Goal: Information Seeking & Learning: Learn about a topic

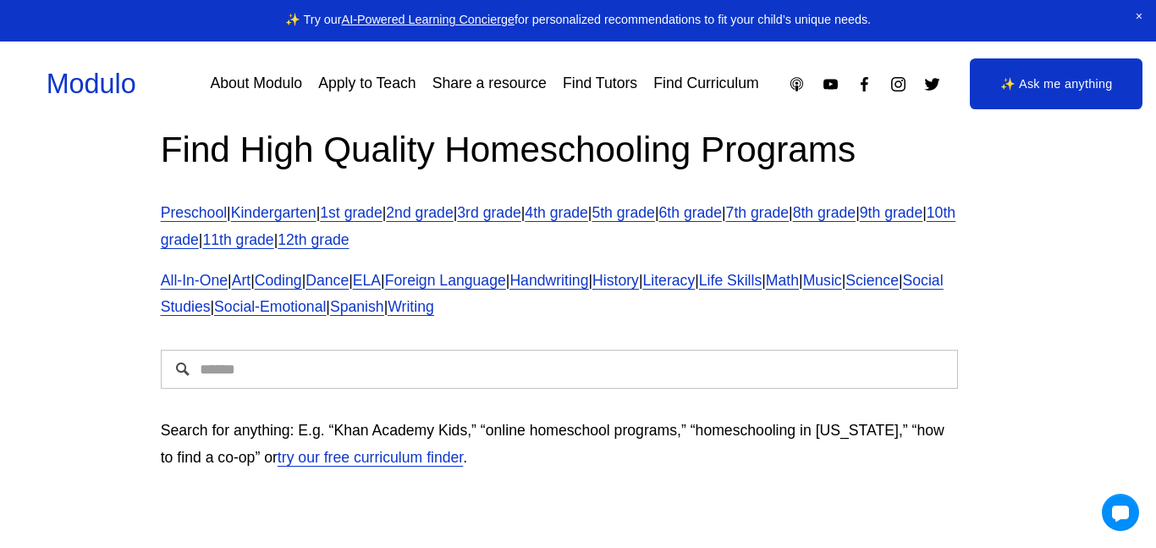
scroll to position [37, 10]
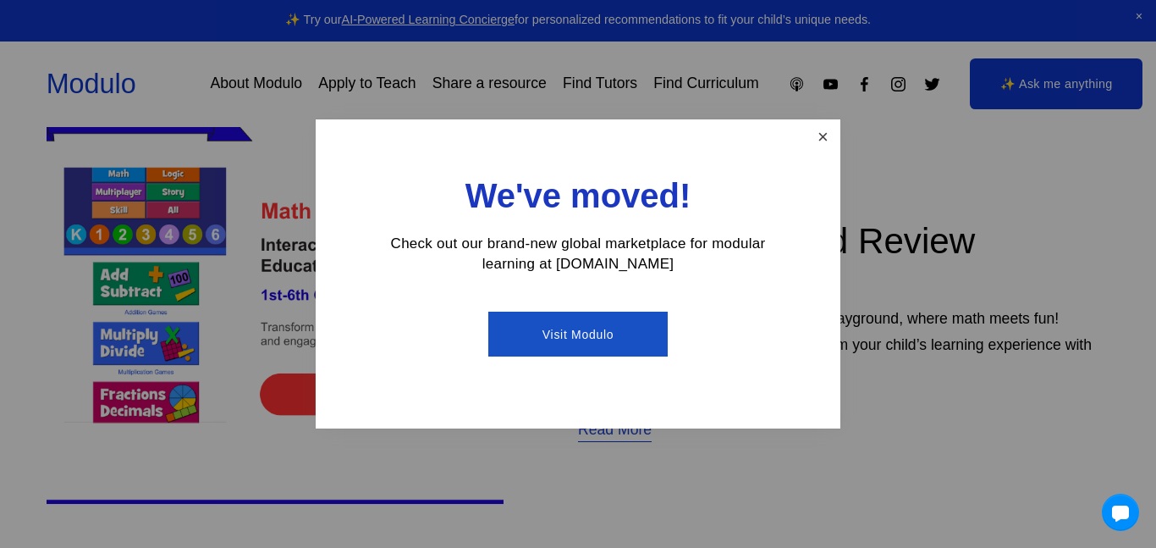
click at [823, 141] on link "Close" at bounding box center [823, 137] width 30 height 30
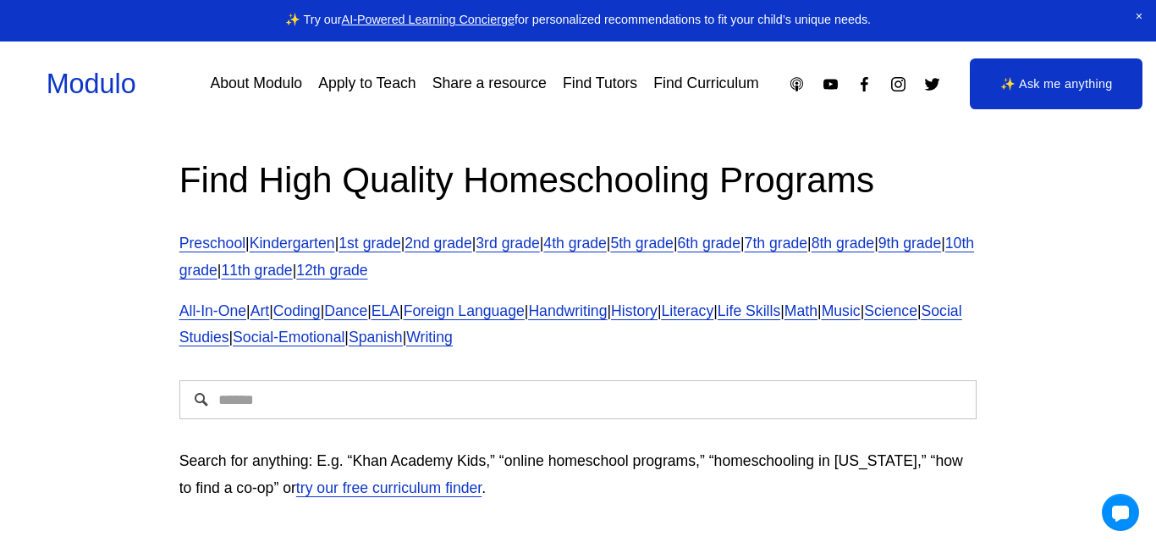
scroll to position [7, 0]
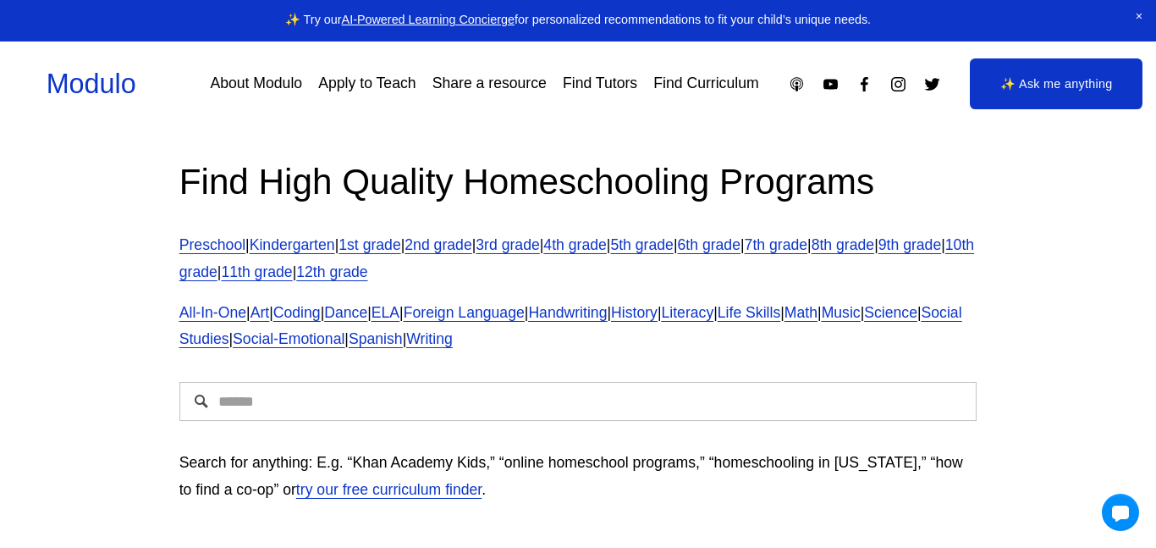
click at [199, 238] on link "Preschool" at bounding box center [212, 244] width 66 height 17
click at [80, 546] on div "Find High Quality Homeschooling Programs Preschool | Kindergarten | 1st grade |…" at bounding box center [578, 338] width 1156 height 436
click at [85, 547] on div "Find High Quality Homeschooling Programs Preschool | Kindergarten | 1st grade |…" at bounding box center [578, 338] width 1156 height 436
click at [87, 544] on div "Find High Quality Homeschooling Programs Preschool | Kindergarten | 1st grade |…" at bounding box center [578, 338] width 1156 height 436
click at [75, 521] on div "Find High Quality Homeschooling Programs Preschool | Kindergarten | 1st grade |…" at bounding box center [578, 338] width 1156 height 436
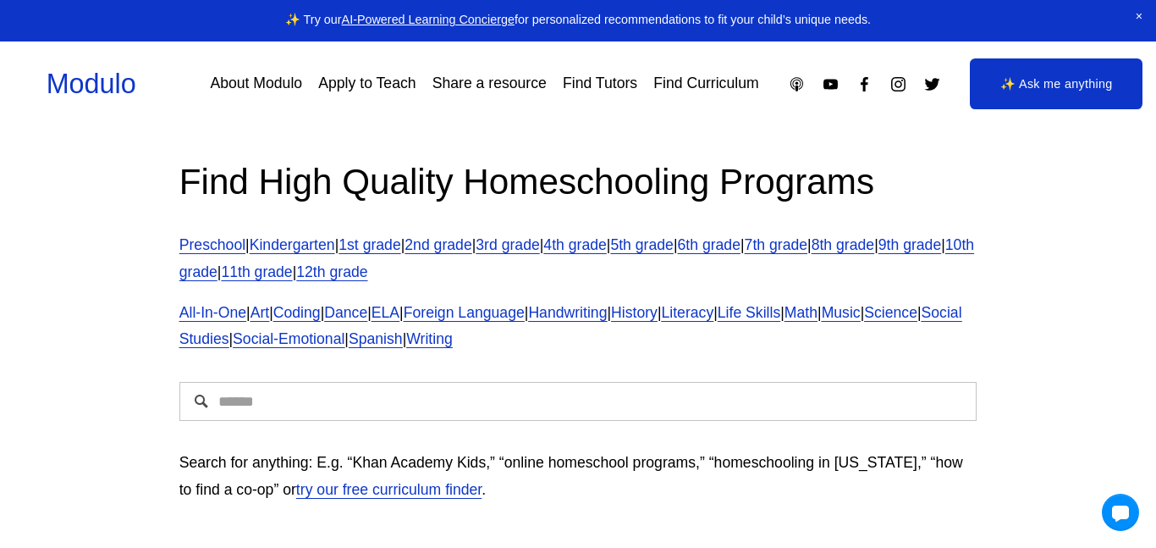
click at [62, 476] on div "Find High Quality Homeschooling Programs Preschool | Kindergarten | 1st grade |…" at bounding box center [578, 338] width 1156 height 436
click at [77, 541] on div "Find High Quality Homeschooling Programs Preschool | Kindergarten | 1st grade |…" at bounding box center [578, 338] width 1156 height 436
click at [71, 510] on div "Find High Quality Homeschooling Programs Preschool | Kindergarten | 1st grade |…" at bounding box center [578, 338] width 1156 height 436
click at [74, 520] on div "Find High Quality Homeschooling Programs Preschool | Kindergarten | 1st grade |…" at bounding box center [578, 338] width 1156 height 436
click at [69, 491] on div "Find High Quality Homeschooling Programs Preschool | Kindergarten | 1st grade |…" at bounding box center [578, 338] width 1156 height 436
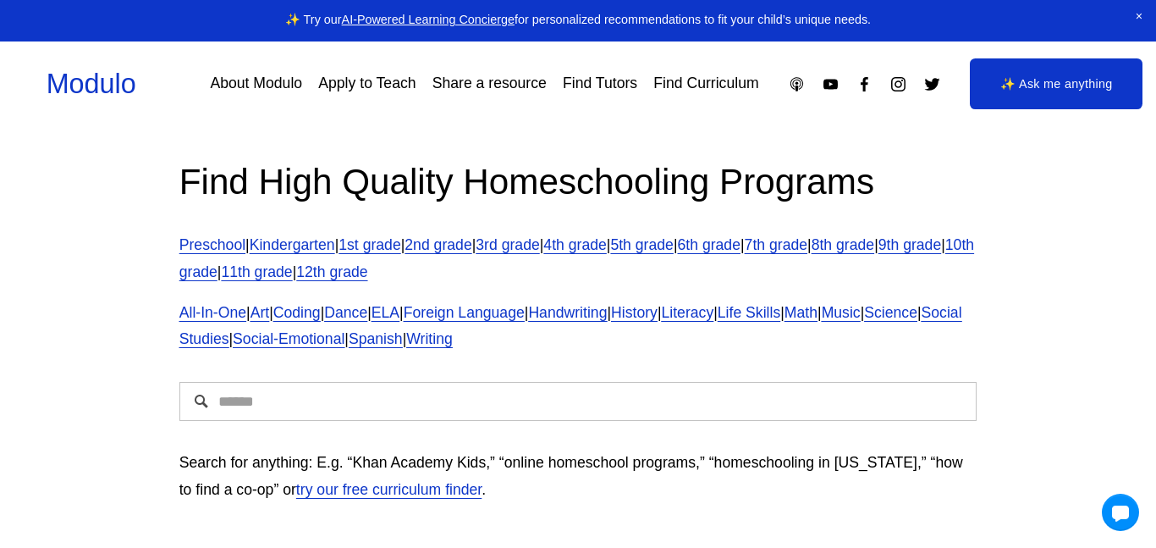
click at [80, 500] on div "Find High Quality Homeschooling Programs Preschool | Kindergarten | 1st grade |…" at bounding box center [578, 338] width 1156 height 436
click at [87, 504] on div "Find High Quality Homeschooling Programs Preschool | Kindergarten | 1st grade |…" at bounding box center [578, 338] width 1156 height 436
click at [91, 508] on div "Find High Quality Homeschooling Programs Preschool | Kindergarten | 1st grade |…" at bounding box center [578, 338] width 1156 height 436
click at [85, 508] on div "Find High Quality Homeschooling Programs Preschool | Kindergarten | 1st grade |…" at bounding box center [578, 338] width 1156 height 436
click at [84, 522] on div "Find High Quality Homeschooling Programs Preschool | Kindergarten | 1st grade |…" at bounding box center [578, 338] width 1156 height 436
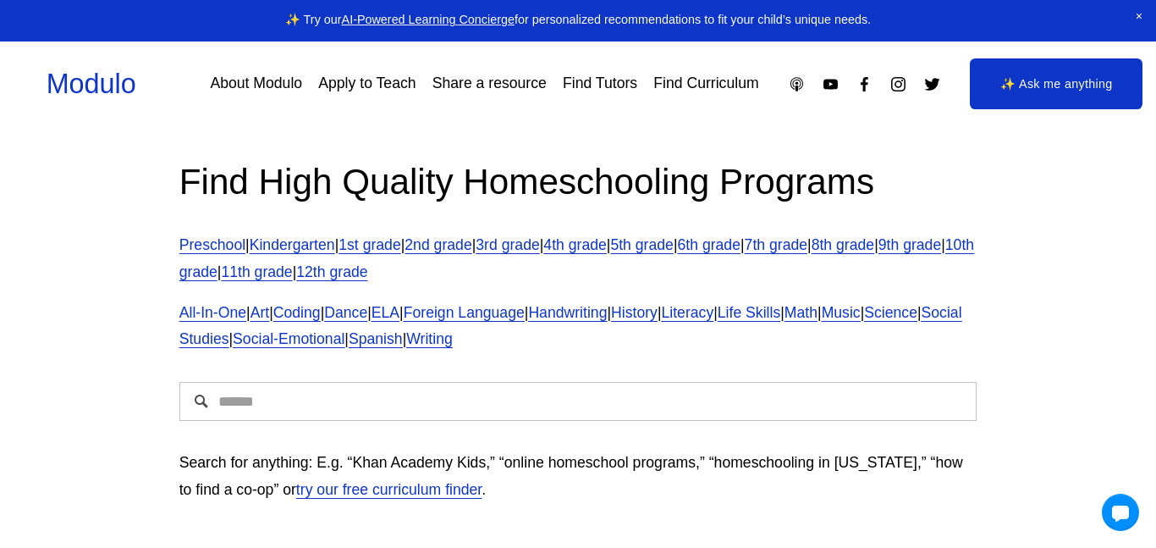
click at [85, 519] on div "Find High Quality Homeschooling Programs Preschool | Kindergarten | 1st grade |…" at bounding box center [578, 338] width 1156 height 436
click at [78, 494] on div "Find High Quality Homeschooling Programs Preschool | Kindergarten | 1st grade |…" at bounding box center [578, 338] width 1156 height 436
click at [81, 515] on div "Find High Quality Homeschooling Programs Preschool | Kindergarten | 1st grade |…" at bounding box center [578, 338] width 1156 height 436
click at [85, 519] on div "Find High Quality Homeschooling Programs Preschool | Kindergarten | 1st grade |…" at bounding box center [578, 338] width 1156 height 436
click at [83, 511] on div "Find High Quality Homeschooling Programs Preschool | Kindergarten | 1st grade |…" at bounding box center [578, 338] width 1156 height 436
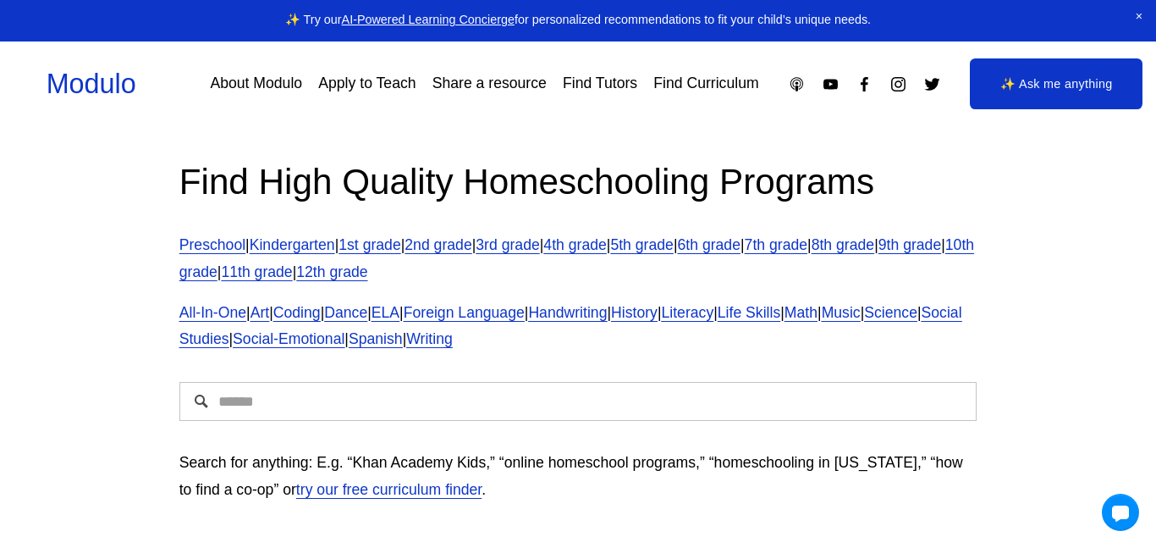
click at [81, 515] on div "Find High Quality Homeschooling Programs Preschool | Kindergarten | 1st grade |…" at bounding box center [578, 338] width 1156 height 436
click at [83, 516] on div "Find High Quality Homeschooling Programs Preschool | Kindergarten | 1st grade |…" at bounding box center [578, 338] width 1156 height 436
click at [85, 522] on div "Find High Quality Homeschooling Programs Preschool | Kindergarten | 1st grade |…" at bounding box center [578, 338] width 1156 height 436
click at [88, 531] on div "Find High Quality Homeschooling Programs Preschool | Kindergarten | 1st grade |…" at bounding box center [578, 338] width 1156 height 436
click at [82, 514] on div "Find High Quality Homeschooling Programs Preschool | Kindergarten | 1st grade |…" at bounding box center [578, 338] width 1156 height 436
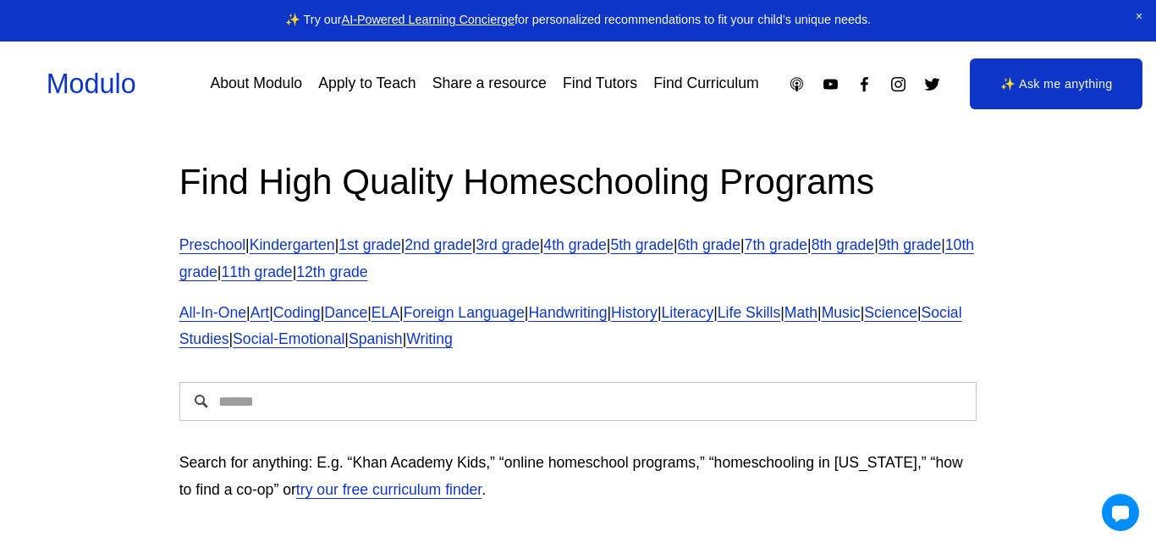
click at [82, 496] on div "Find High Quality Homeschooling Programs Preschool | Kindergarten | 1st grade |…" at bounding box center [578, 338] width 1156 height 436
click at [81, 528] on div "Find High Quality Homeschooling Programs Preschool | Kindergarten | 1st grade |…" at bounding box center [578, 338] width 1156 height 436
click at [79, 521] on div "Find High Quality Homeschooling Programs Preschool | Kindergarten | 1st grade |…" at bounding box center [578, 338] width 1156 height 436
click at [75, 517] on div "Find High Quality Homeschooling Programs Preschool | Kindergarten | 1st grade |…" at bounding box center [578, 338] width 1156 height 436
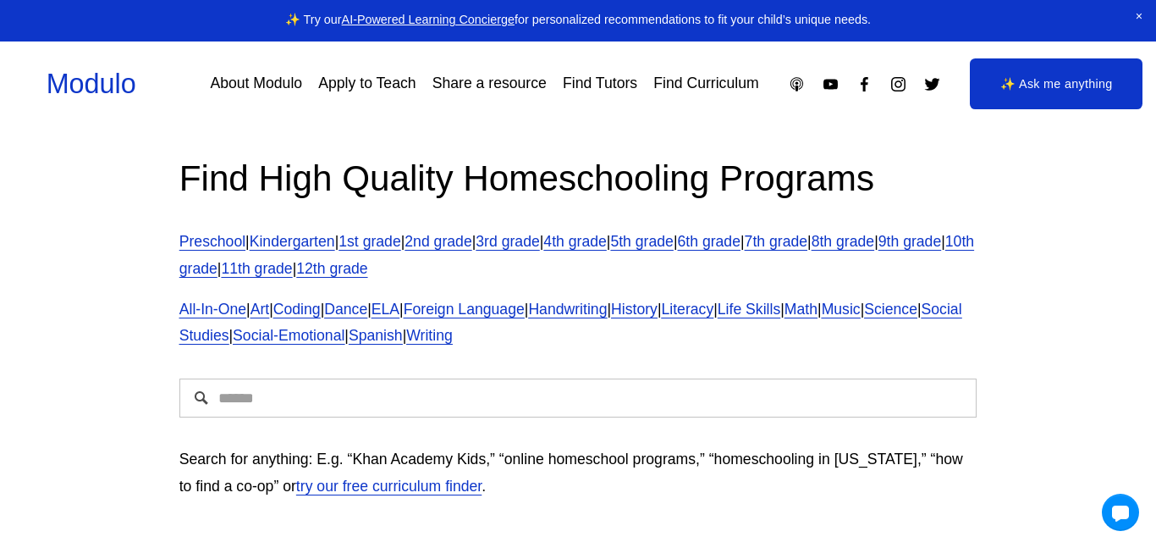
scroll to position [23, 0]
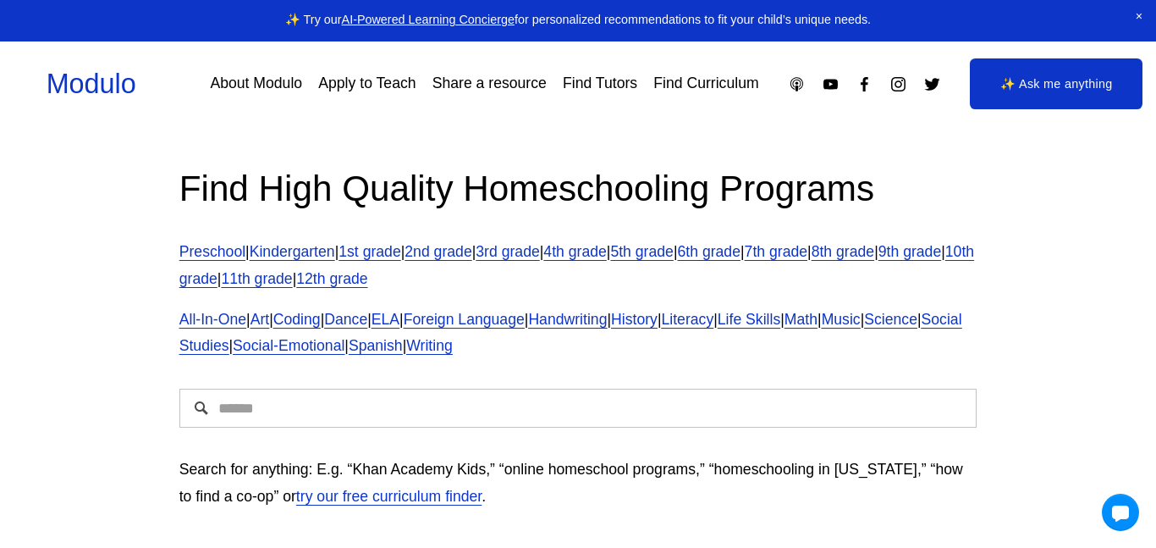
click at [864, 327] on span "Science" at bounding box center [890, 319] width 53 height 17
click at [201, 322] on span "All-In-One" at bounding box center [212, 319] width 67 height 17
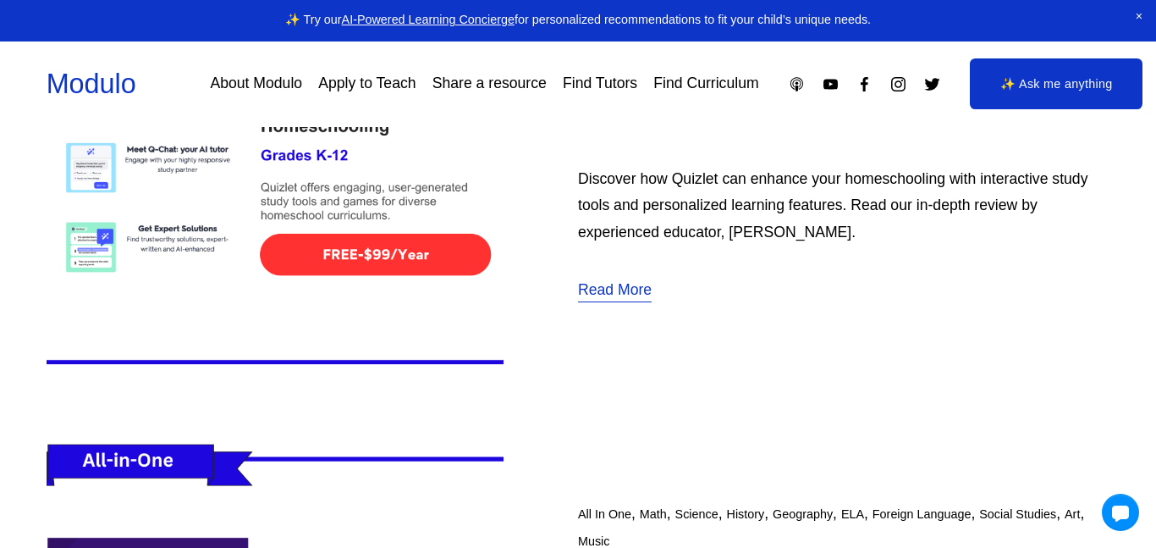
scroll to position [3100, 0]
